Goal: Information Seeking & Learning: Compare options

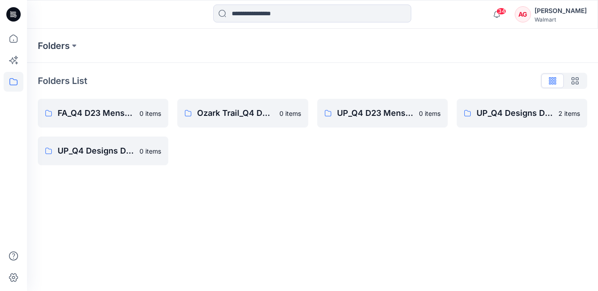
click at [21, 14] on div at bounding box center [13, 14] width 29 height 29
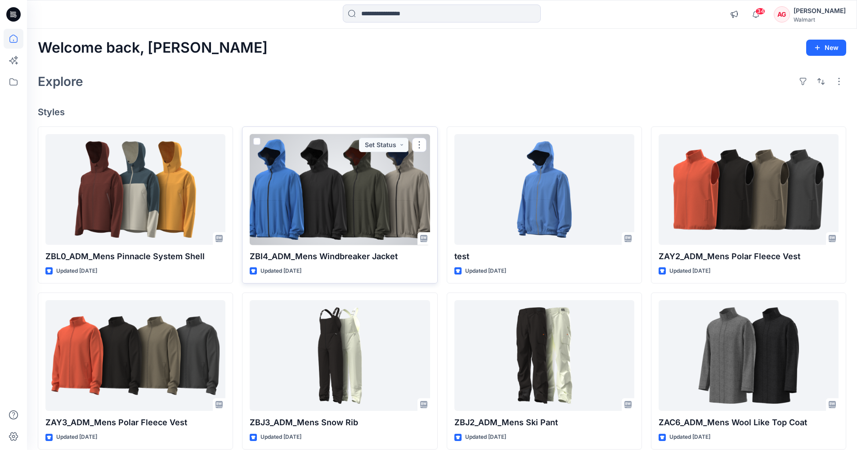
click at [364, 210] on div at bounding box center [340, 189] width 180 height 111
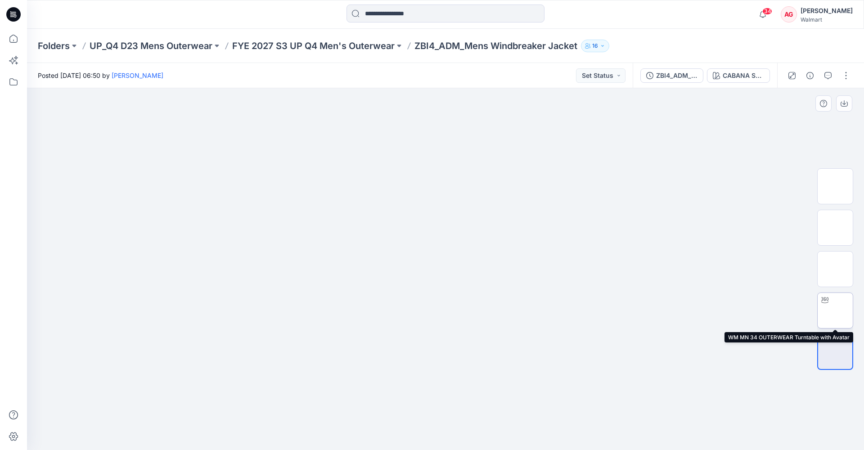
click at [597, 291] on img at bounding box center [835, 310] width 0 height 0
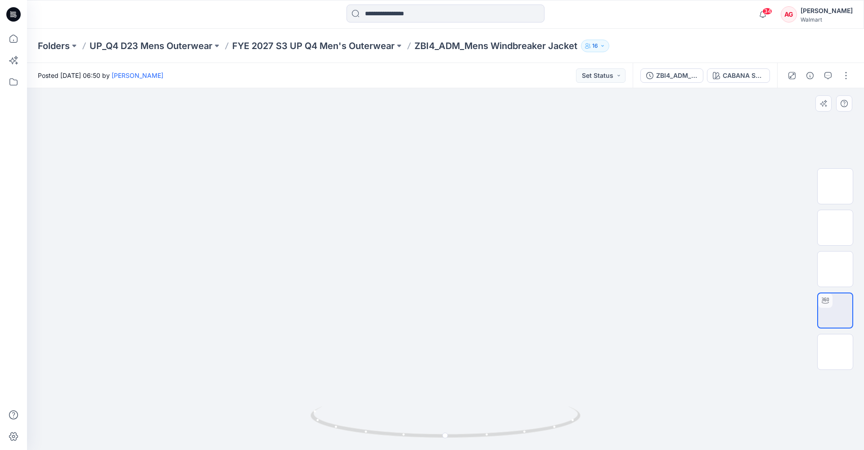
drag, startPoint x: 515, startPoint y: 224, endPoint x: 474, endPoint y: 321, distance: 105.2
drag, startPoint x: 551, startPoint y: 430, endPoint x: 301, endPoint y: 426, distance: 249.2
click at [301, 291] on div at bounding box center [445, 269] width 837 height 362
click at [13, 18] on icon at bounding box center [13, 14] width 14 height 14
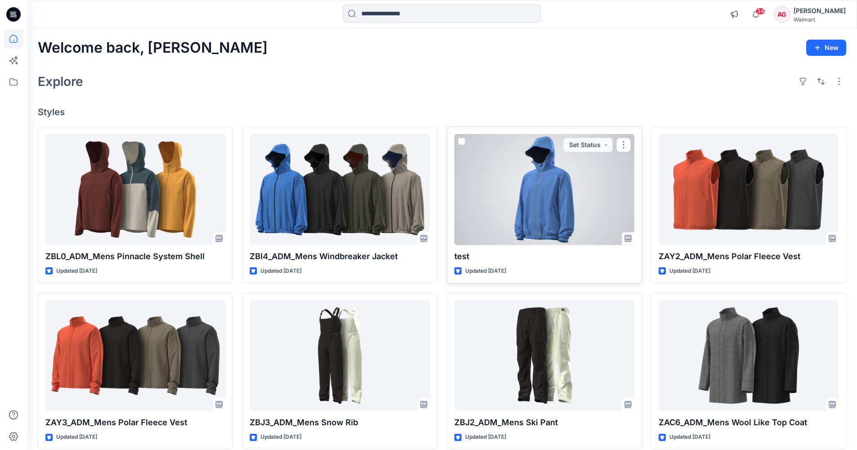
click at [542, 206] on div at bounding box center [544, 189] width 180 height 111
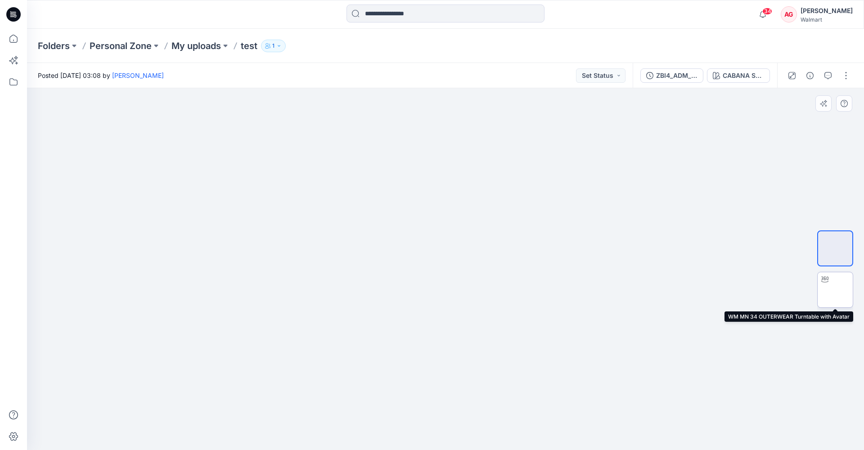
click at [597, 290] on img at bounding box center [835, 290] width 0 height 0
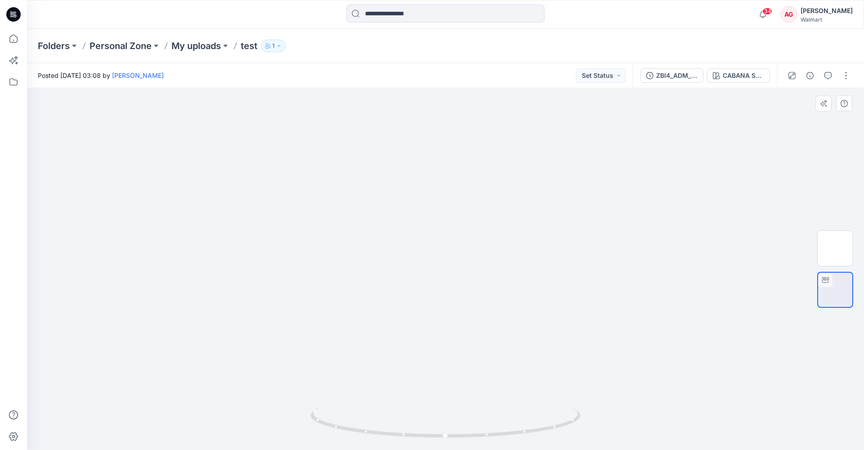
drag, startPoint x: 461, startPoint y: 187, endPoint x: 465, endPoint y: 275, distance: 88.7
click at [13, 11] on icon at bounding box center [13, 14] width 14 height 14
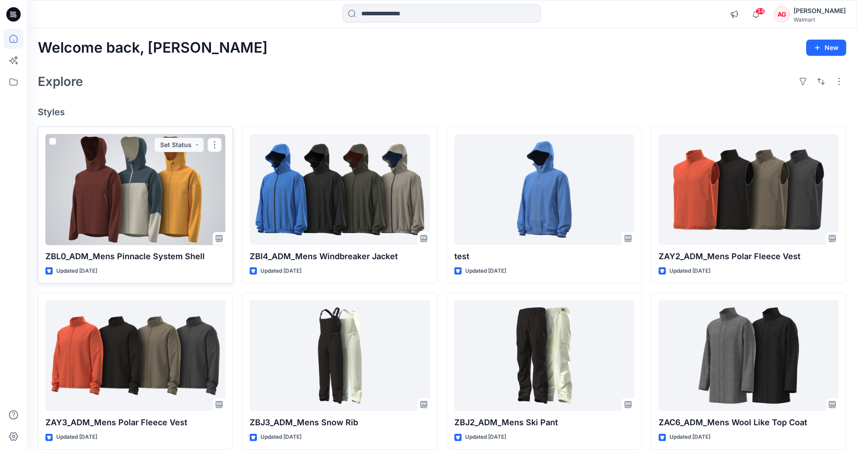
click at [163, 214] on div at bounding box center [135, 189] width 180 height 111
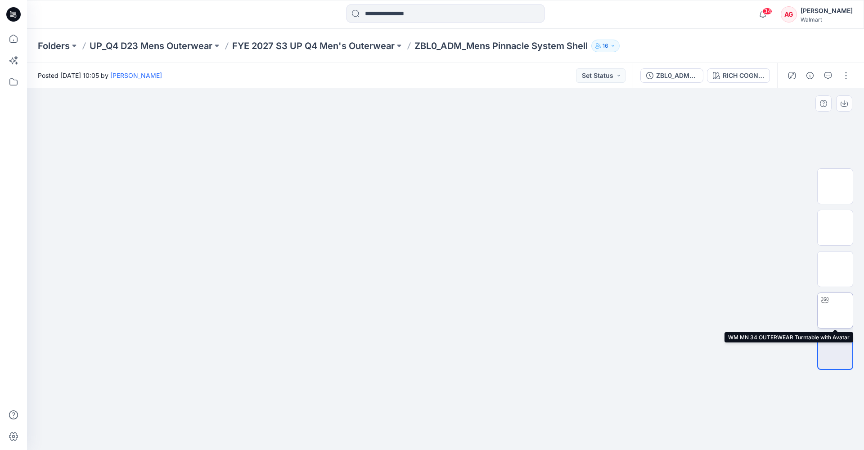
click at [597, 291] on img at bounding box center [835, 310] width 0 height 0
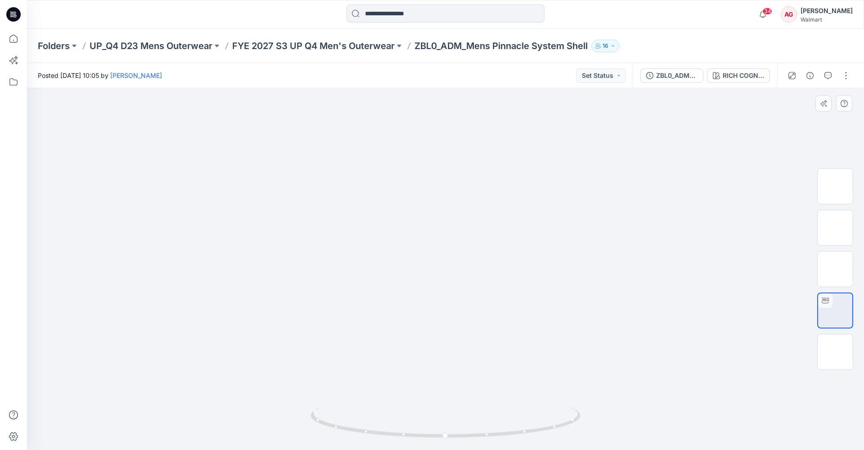
drag, startPoint x: 452, startPoint y: 194, endPoint x: 455, endPoint y: 263, distance: 68.4
drag, startPoint x: 455, startPoint y: 216, endPoint x: 484, endPoint y: 241, distance: 38.0
click at [597, 269] on img at bounding box center [835, 269] width 0 height 0
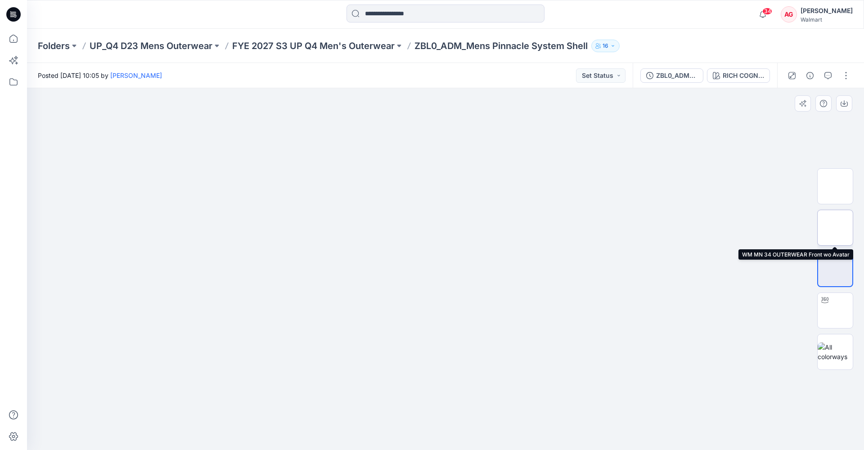
click at [597, 228] on img at bounding box center [835, 228] width 0 height 0
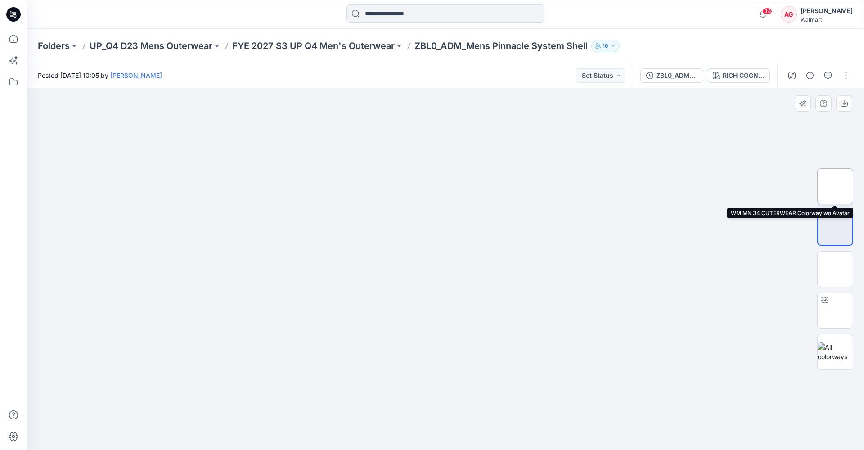
click at [597, 186] on img at bounding box center [835, 186] width 0 height 0
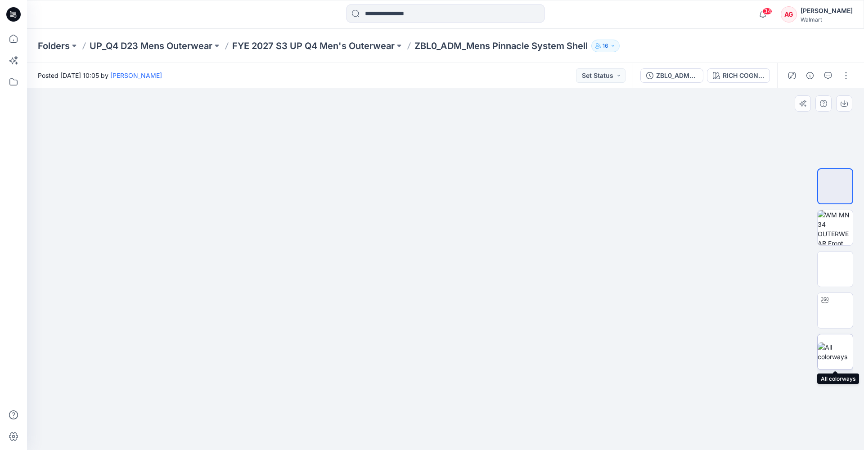
click at [597, 291] on img at bounding box center [834, 351] width 35 height 19
click at [17, 11] on icon at bounding box center [13, 14] width 14 height 14
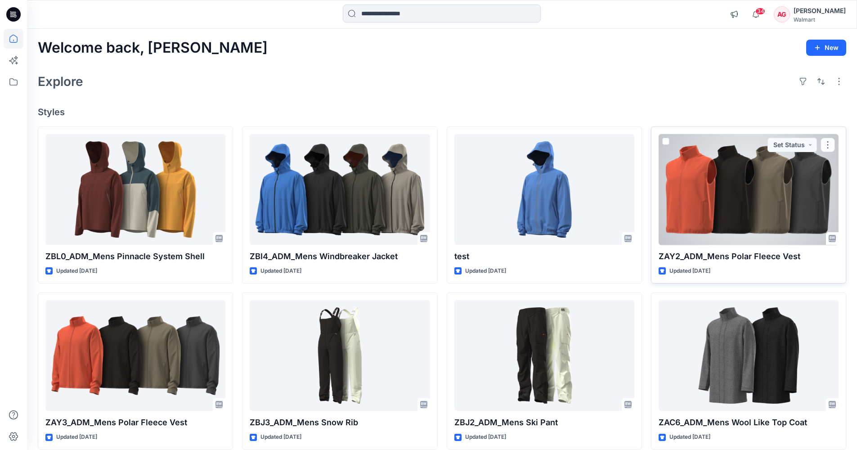
click at [597, 217] on div at bounding box center [748, 189] width 180 height 111
